Goal: Task Accomplishment & Management: Manage account settings

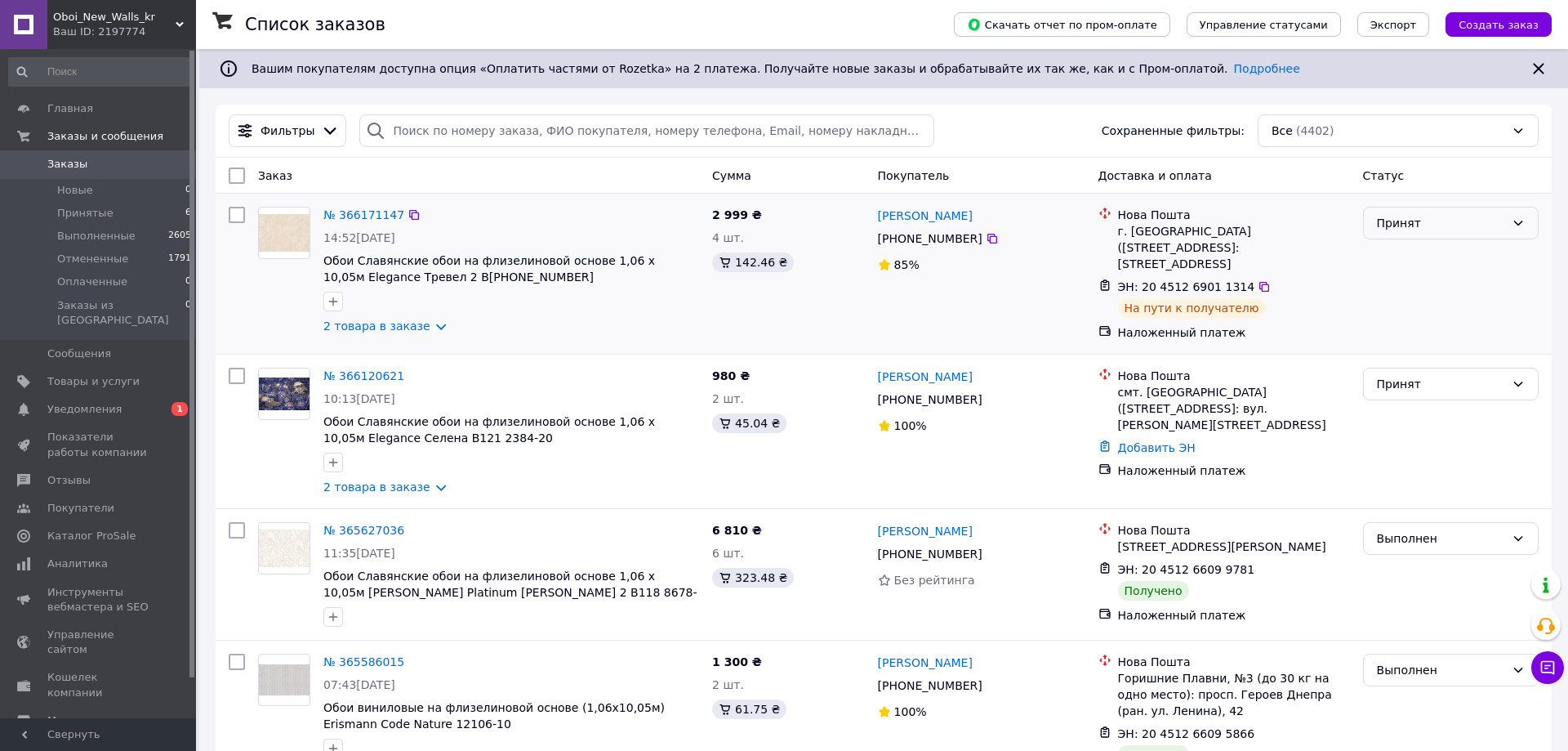
click at [1487, 228] on div "Принят" at bounding box center [1441, 223] width 129 height 18
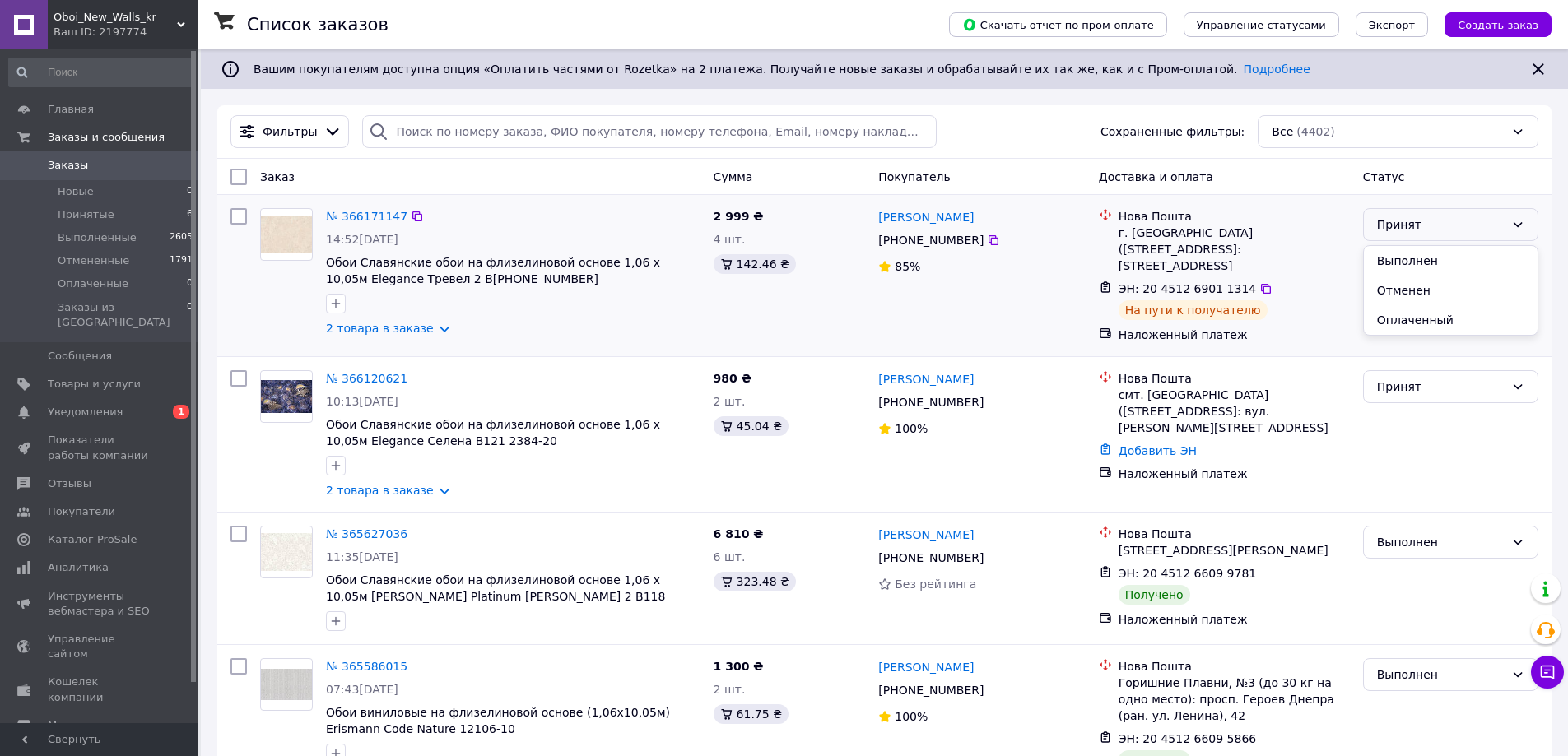
click at [1457, 257] on li "Выполнен" at bounding box center [1450, 260] width 173 height 29
click at [117, 404] on span "Уведомления" at bounding box center [99, 411] width 104 height 15
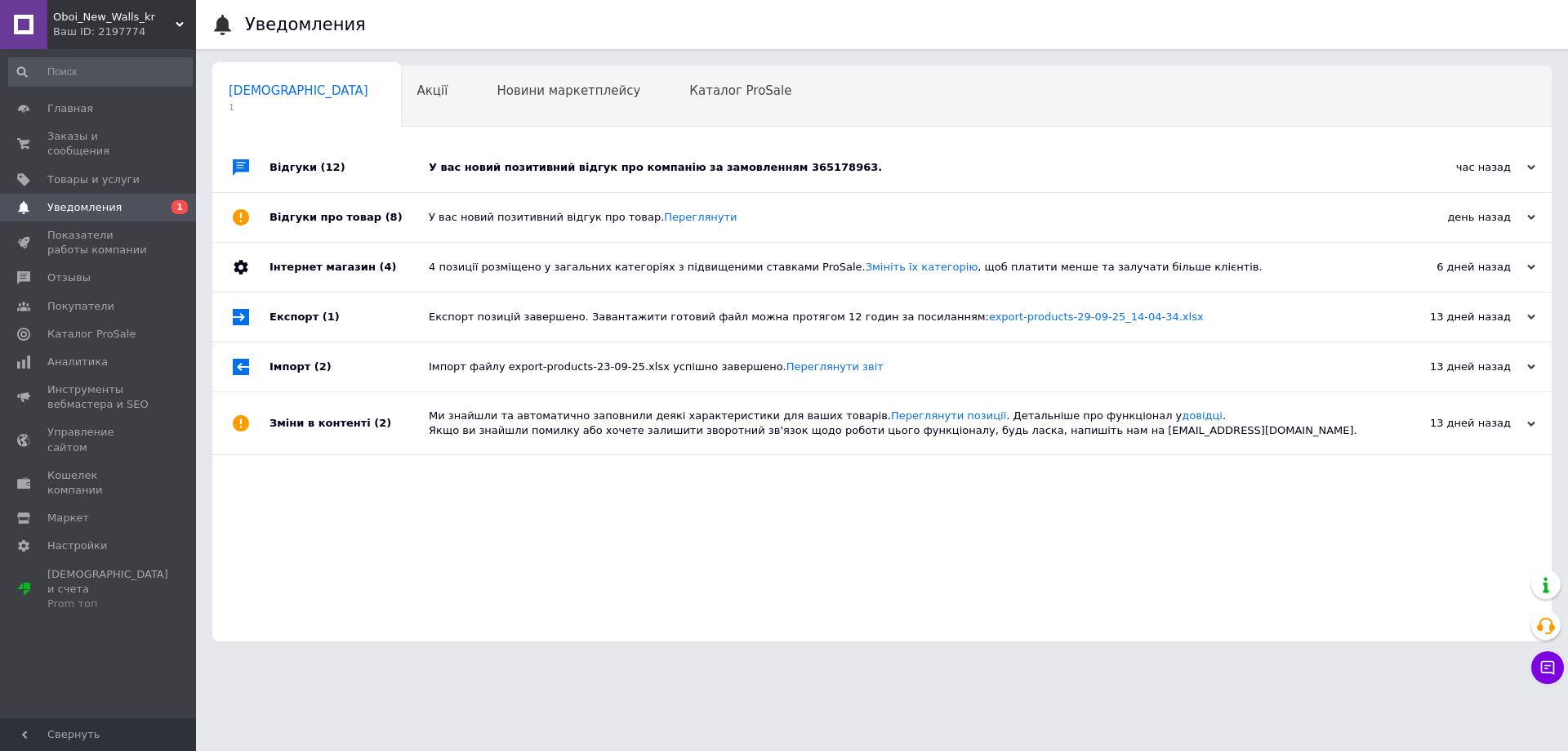
click at [511, 154] on div "У вас новий позитивний відгук про компанію за замовленням 365178963." at bounding box center [900, 167] width 943 height 49
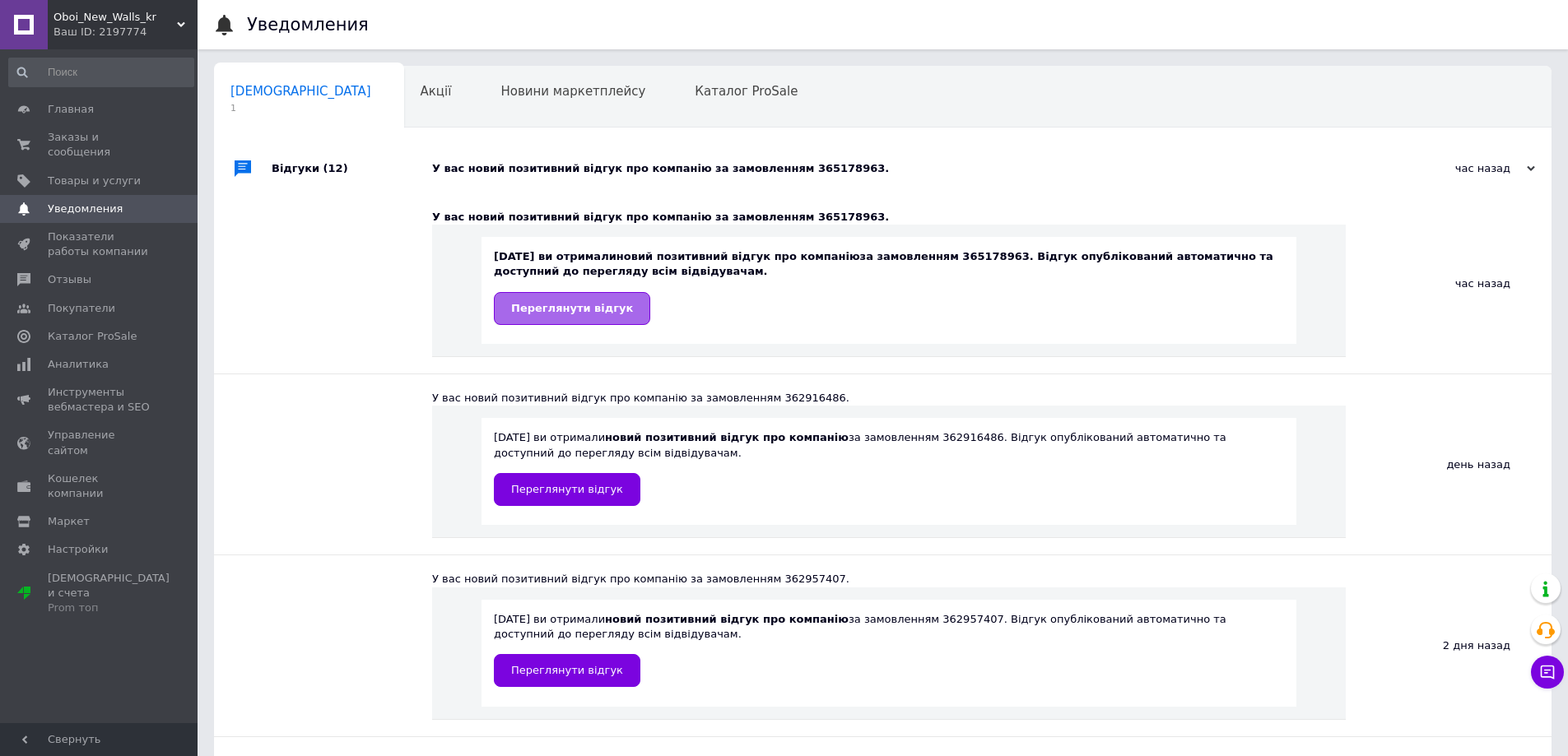
click at [573, 314] on span "Переглянути відгук" at bounding box center [571, 308] width 122 height 13
click at [404, 95] on div "Акції 0" at bounding box center [444, 97] width 81 height 62
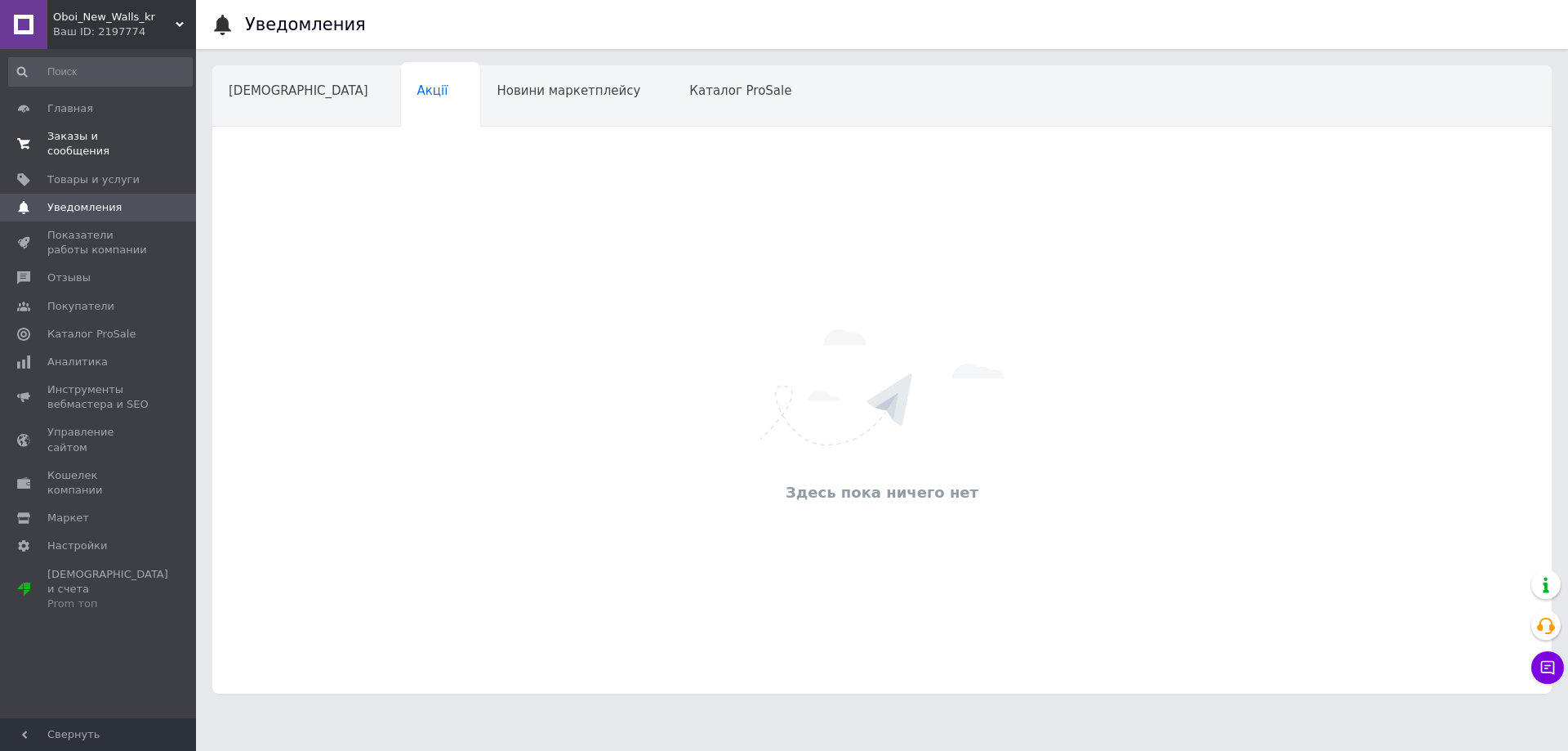
click at [107, 135] on span "Заказы и сообщения" at bounding box center [99, 143] width 104 height 29
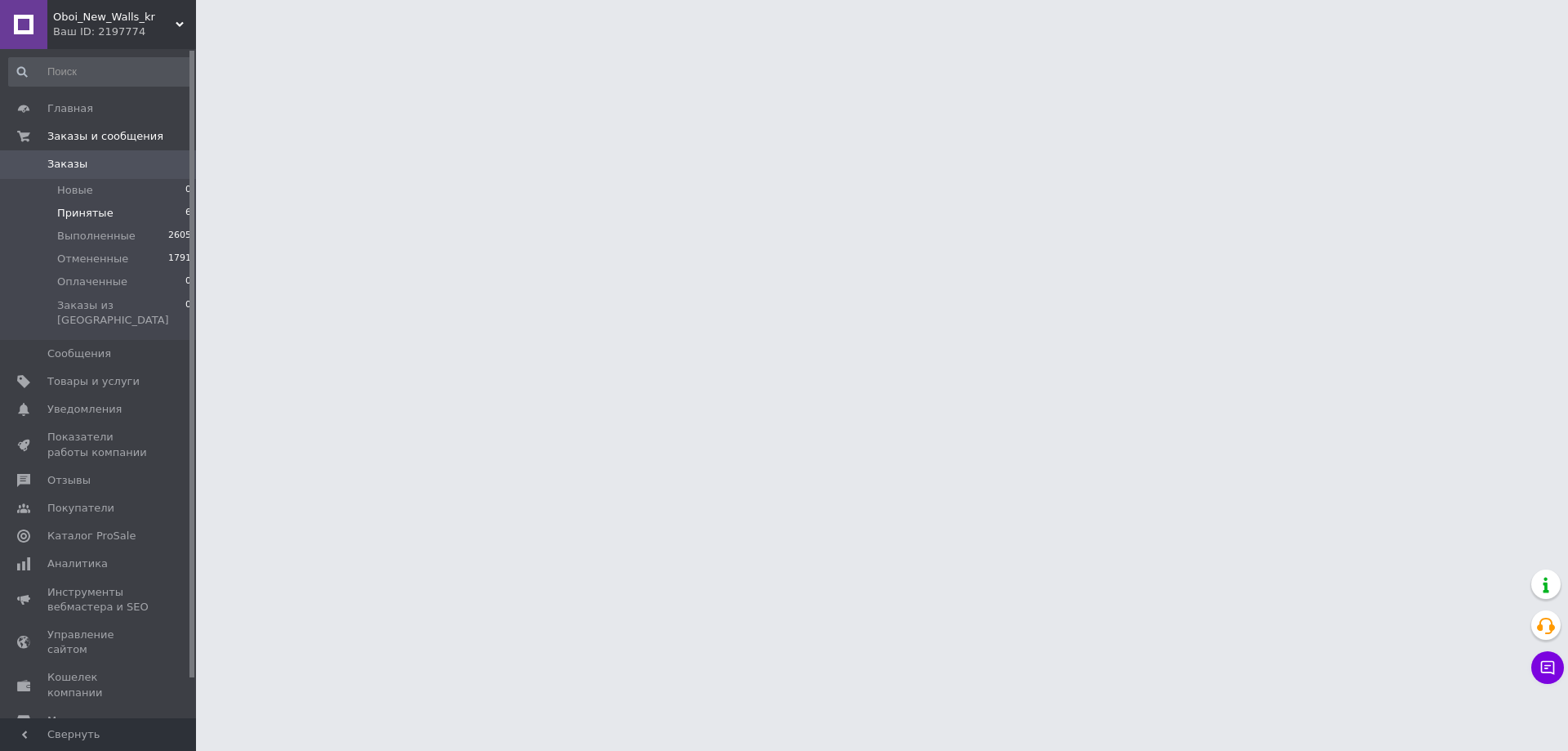
click at [101, 214] on span "Принятые" at bounding box center [85, 213] width 56 height 15
